Goal: Task Accomplishment & Management: Manage account settings

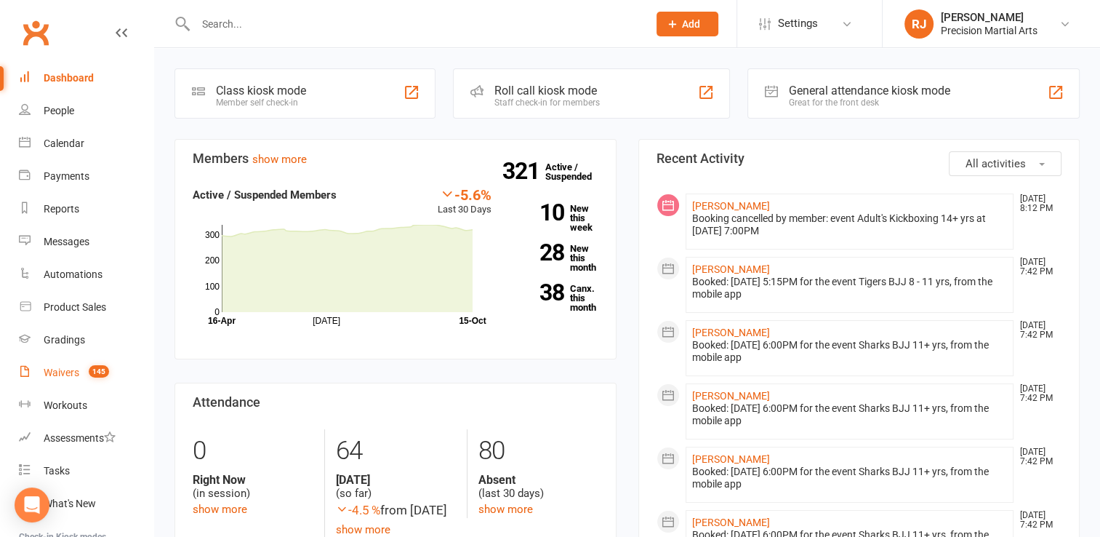
click at [73, 367] on div "Waivers" at bounding box center [62, 372] width 36 height 12
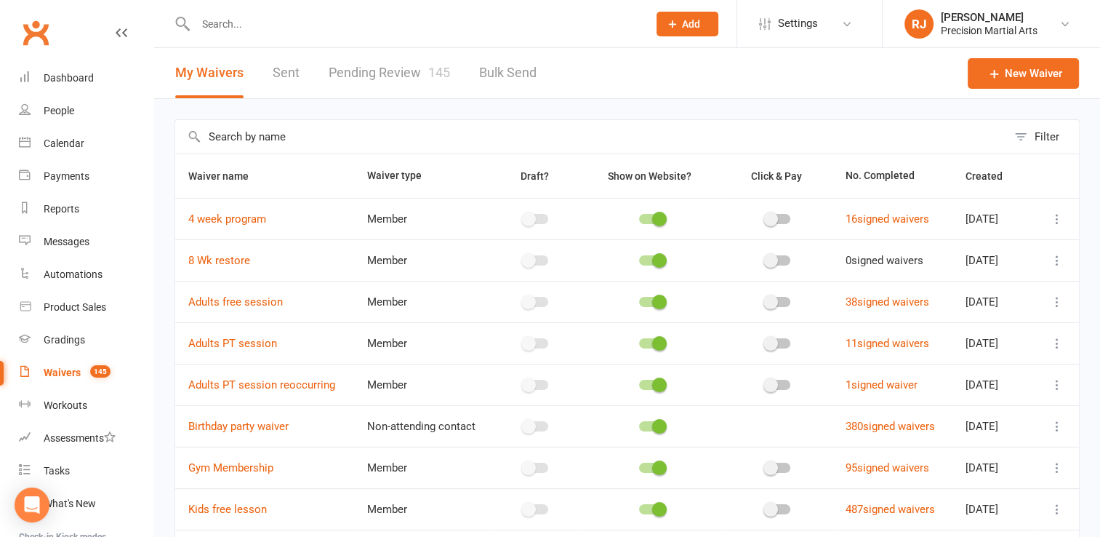
click at [393, 67] on link "Pending Review 145" at bounding box center [389, 73] width 121 height 50
